Goal: Find specific page/section: Find specific page/section

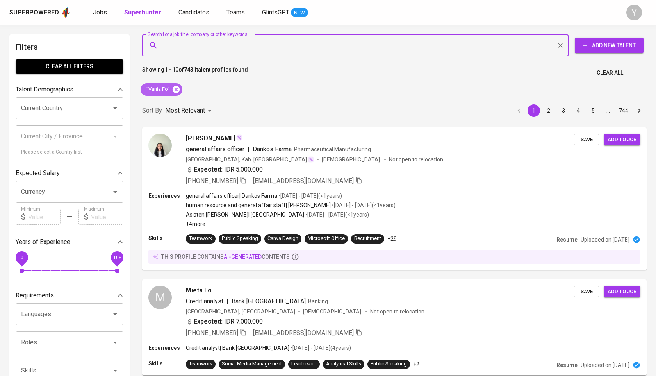
click at [177, 89] on icon at bounding box center [176, 89] width 7 height 7
click at [225, 47] on input "Search for a job title, company or other keywords" at bounding box center [357, 45] width 392 height 15
click at [256, 43] on input "Search for a job title, company or other keywords" at bounding box center [357, 45] width 392 height 15
paste input "[EMAIL_ADDRESS][DOMAIN_NAME]"
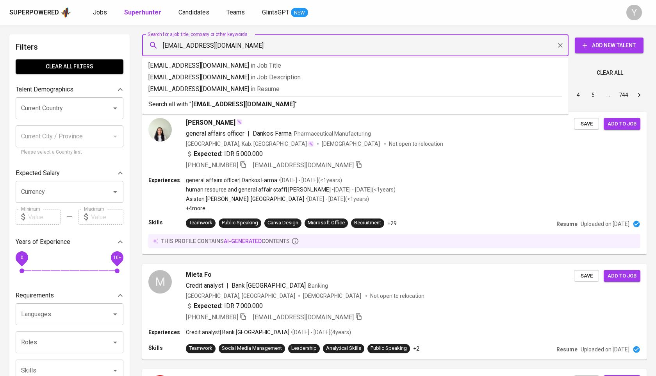
type input "[EMAIL_ADDRESS][DOMAIN_NAME]"
click at [256, 43] on input "[EMAIL_ADDRESS][DOMAIN_NAME]" at bounding box center [357, 45] width 392 height 15
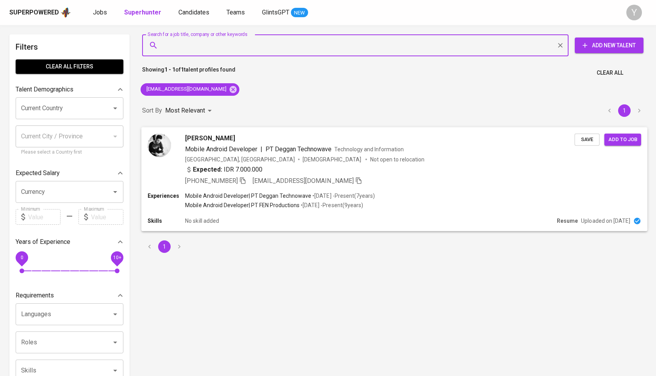
click at [247, 179] on icon "button" at bounding box center [242, 180] width 7 height 7
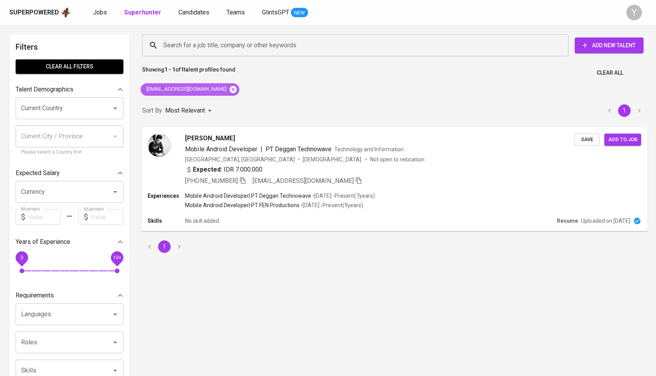
click at [229, 93] on icon at bounding box center [233, 89] width 9 height 9
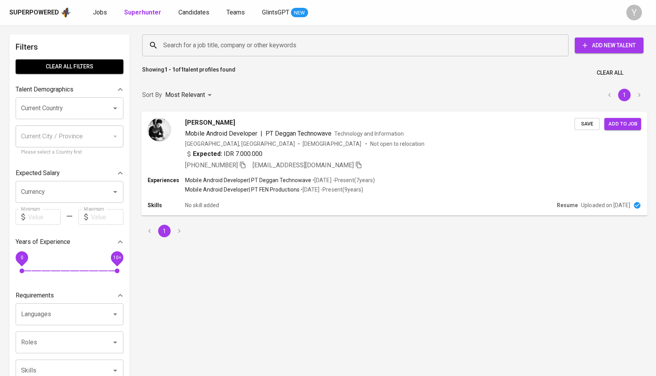
click at [239, 36] on div "Search for a job title, company or other keywords" at bounding box center [355, 45] width 427 height 22
click at [239, 40] on input "Search for a job title, company or other keywords" at bounding box center [357, 45] width 392 height 15
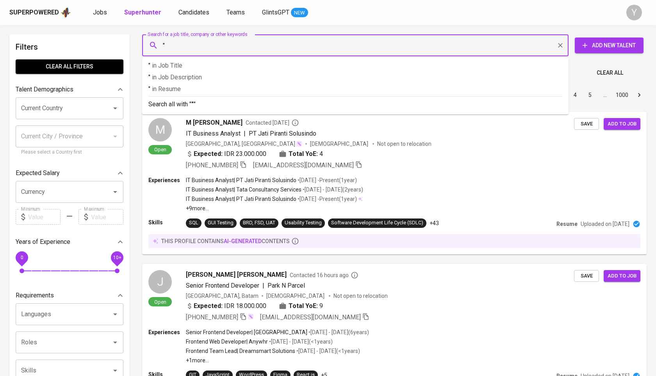
paste input "[PERSON_NAME]"
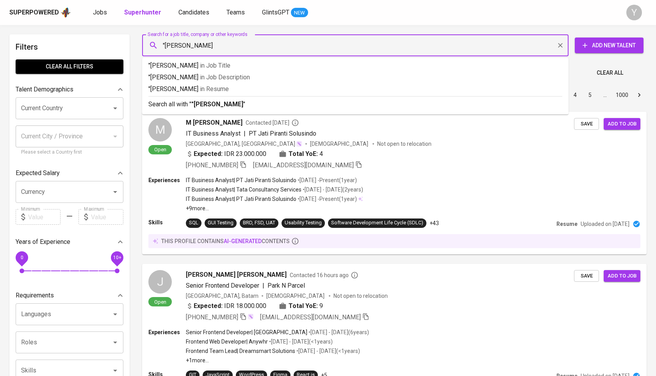
type input ""[PERSON_NAME]""
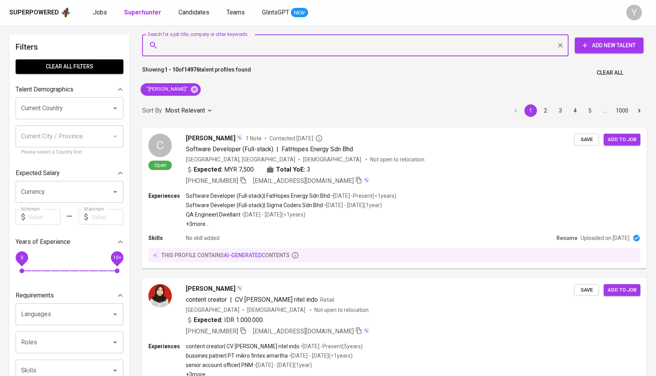
click at [222, 48] on input "Search for a job title, company or other keywords" at bounding box center [357, 45] width 392 height 15
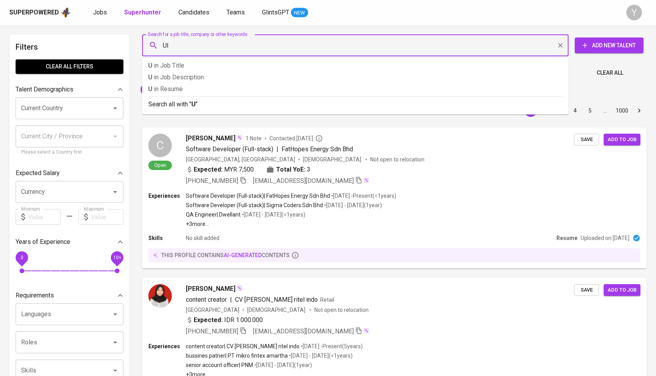
type input "UIN"
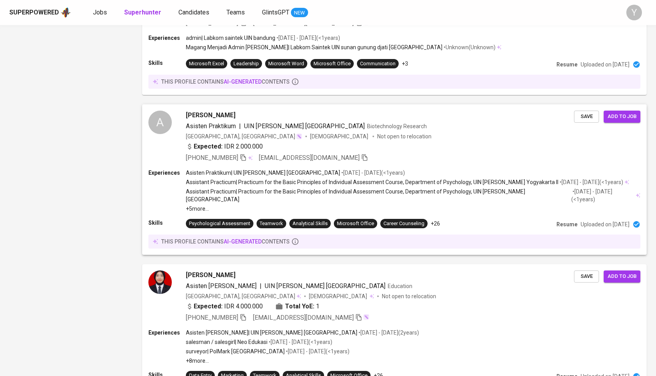
scroll to position [1197, 0]
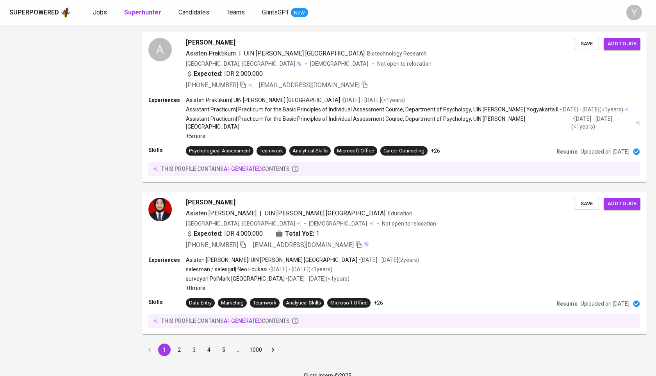
click at [180, 343] on button "2" at bounding box center [179, 349] width 13 height 13
